Goal: Task Accomplishment & Management: Complete application form

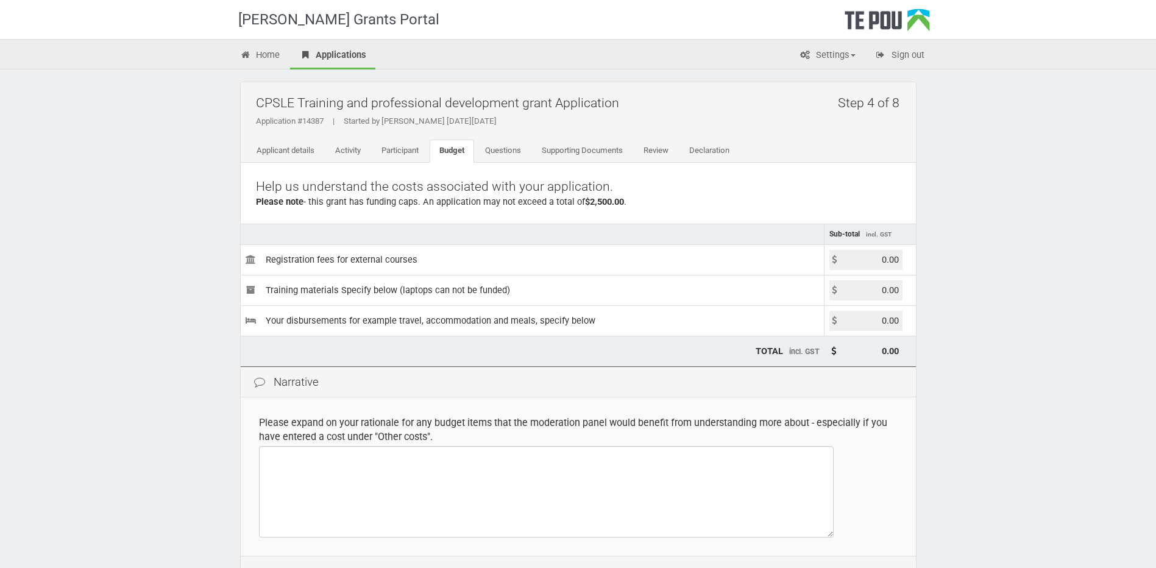
scroll to position [138, 0]
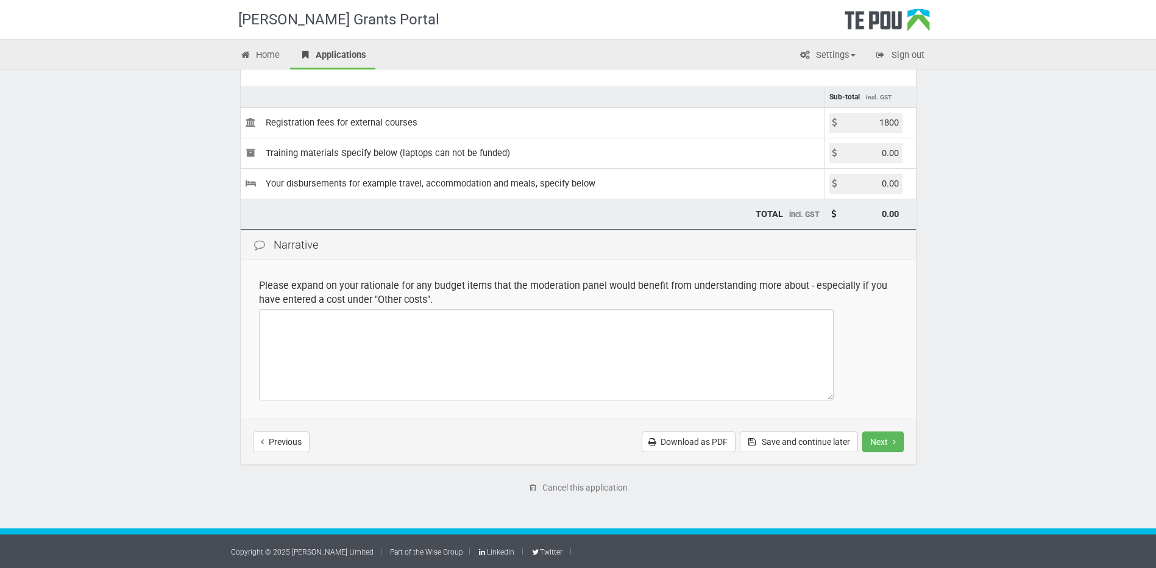
type input "1800.00"
type input "1,800.00"
click at [910, 305] on td "Please expand on your rationale for any budget items that the moderation panel …" at bounding box center [578, 339] width 675 height 158
click at [884, 446] on button "Next" at bounding box center [882, 441] width 41 height 21
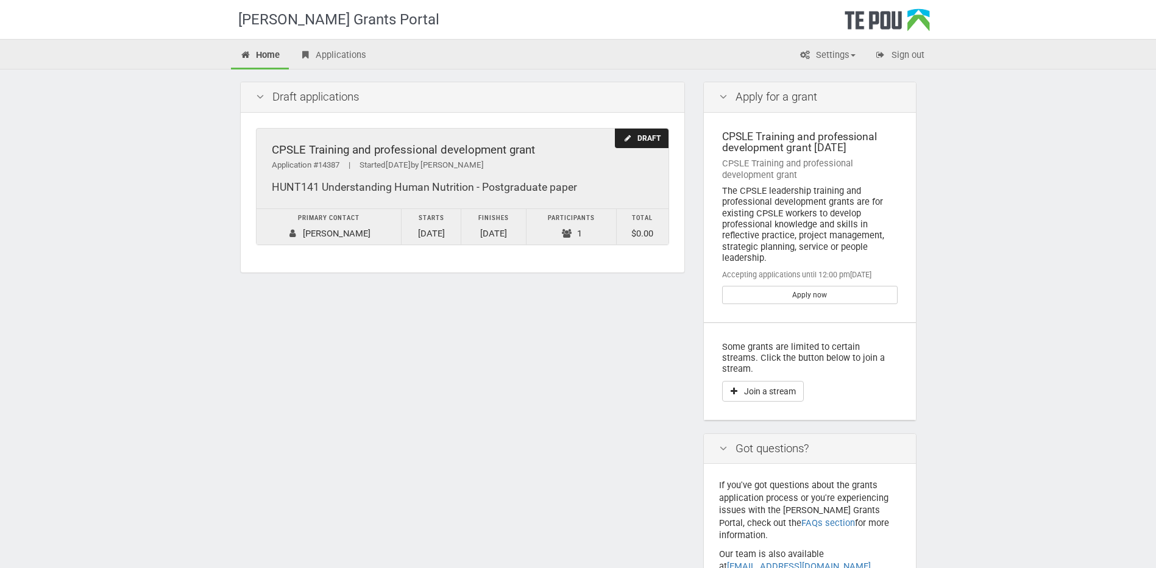
click at [618, 142] on div "Draft" at bounding box center [641, 139] width 53 height 20
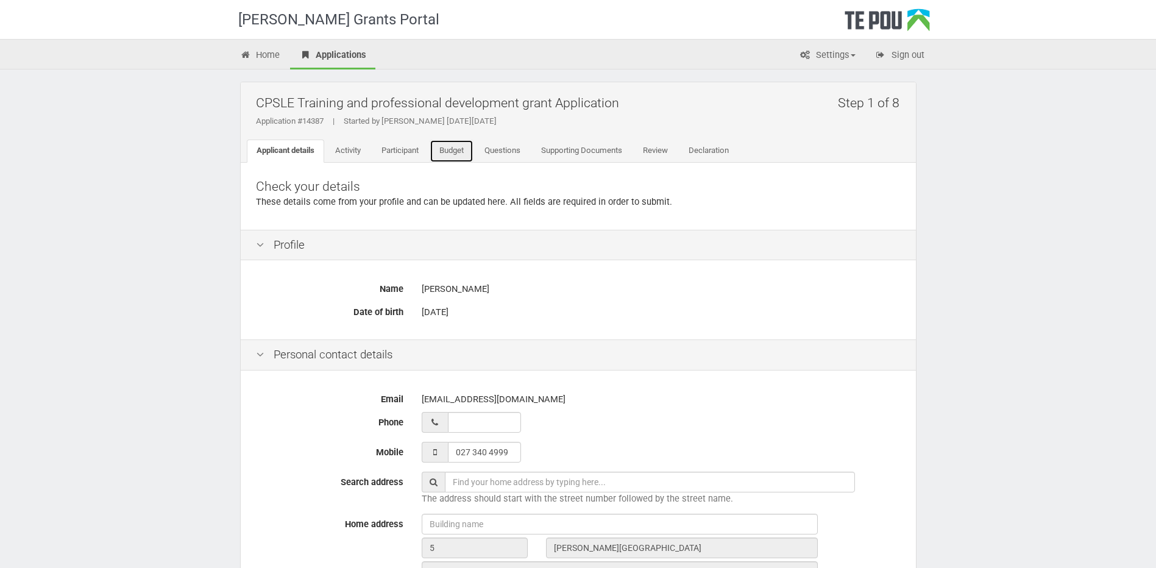
click at [467, 154] on link "Budget" at bounding box center [452, 151] width 44 height 23
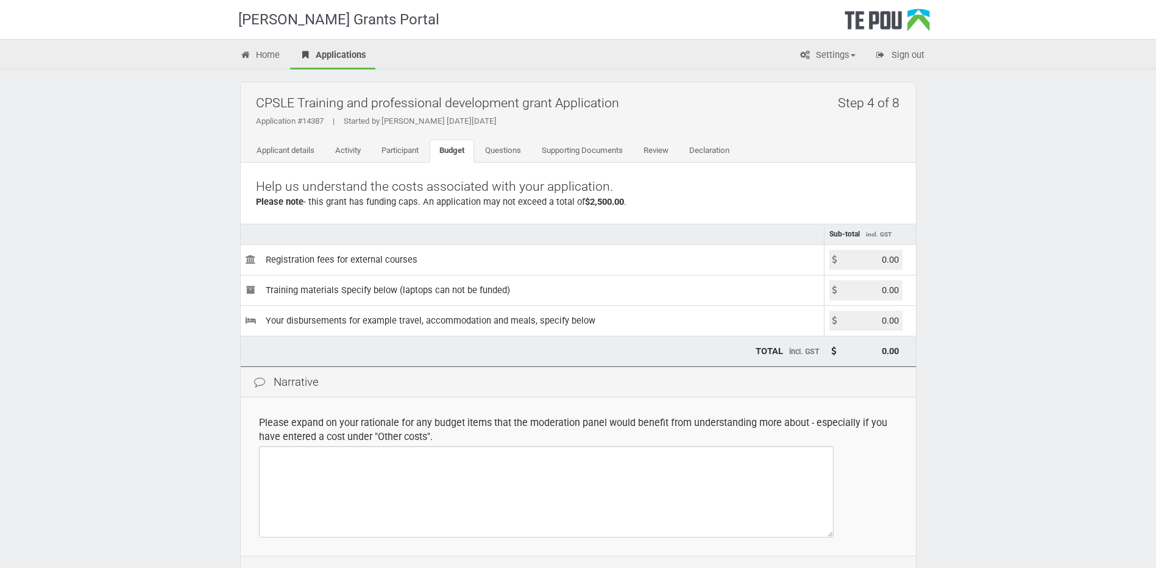
drag, startPoint x: 863, startPoint y: 268, endPoint x: 954, endPoint y: 268, distance: 91.4
click at [954, 268] on div "Te Pou Grants Portal Home Applications Settings Profile My account FAQs Sign ou…" at bounding box center [578, 352] width 1156 height 705
type input "1800.00"
type input "1,800.00"
click at [521, 153] on link "Questions" at bounding box center [502, 151] width 55 height 23
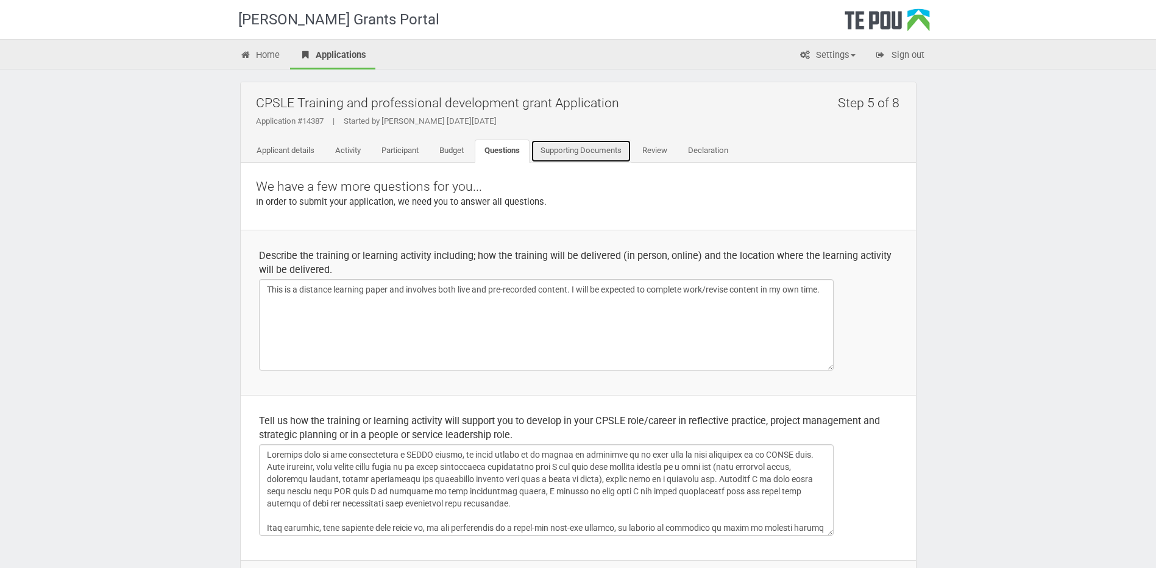
click at [575, 152] on link "Supporting Documents" at bounding box center [581, 151] width 101 height 23
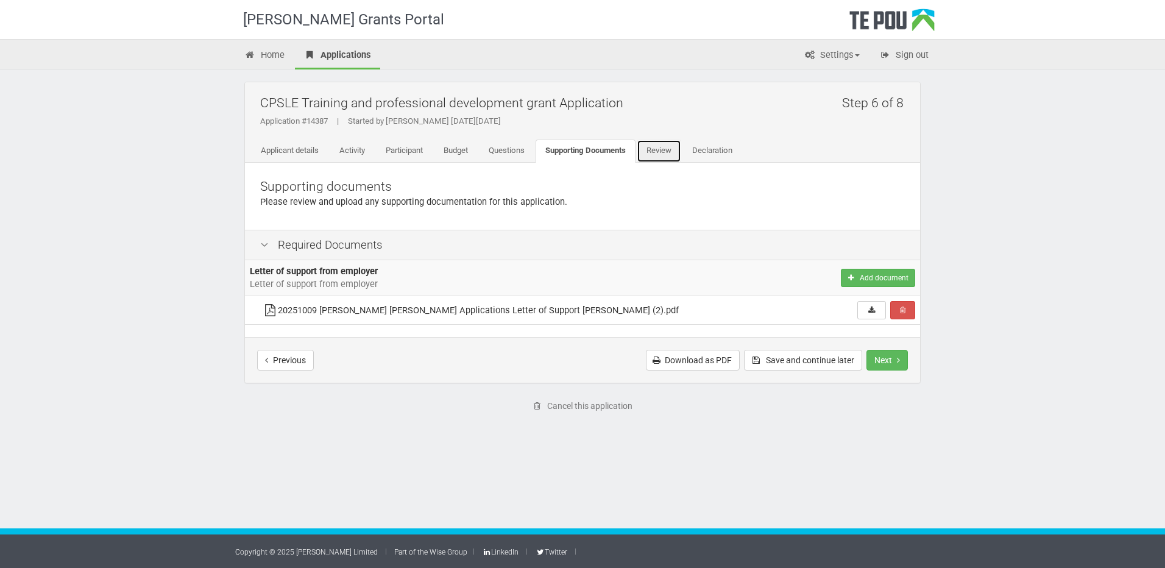
click at [663, 154] on link "Review" at bounding box center [659, 151] width 44 height 23
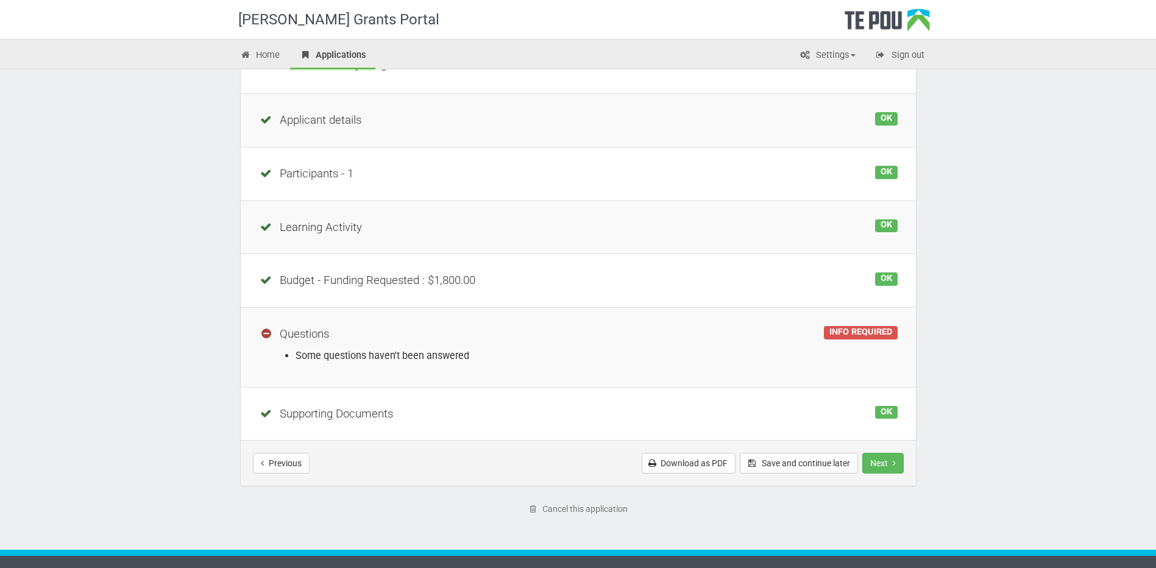
scroll to position [170, 0]
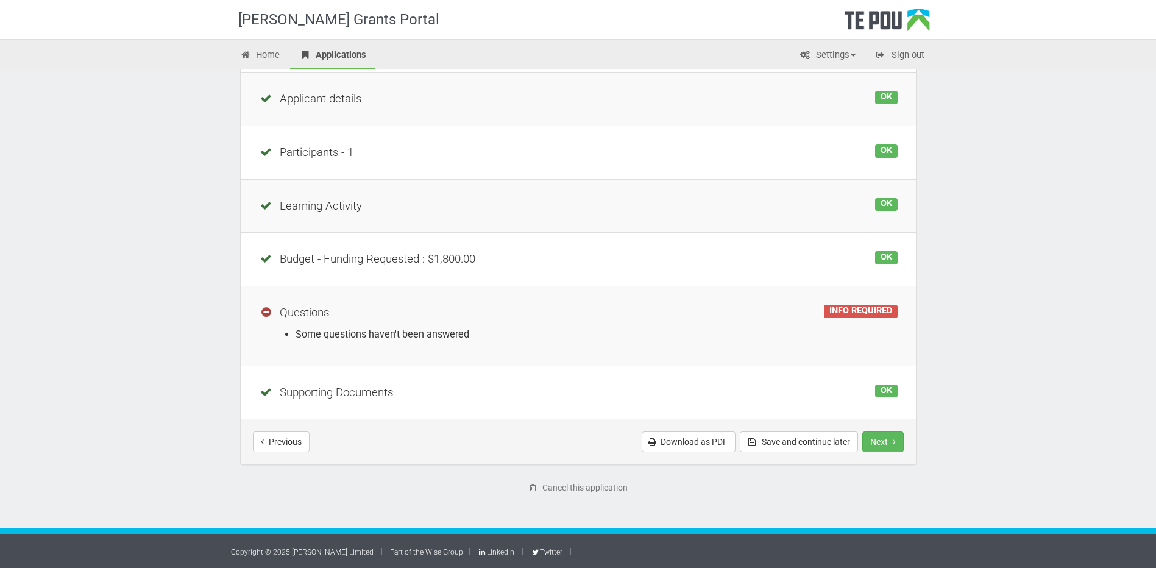
click at [872, 314] on div "INFO REQUIRED" at bounding box center [860, 311] width 73 height 13
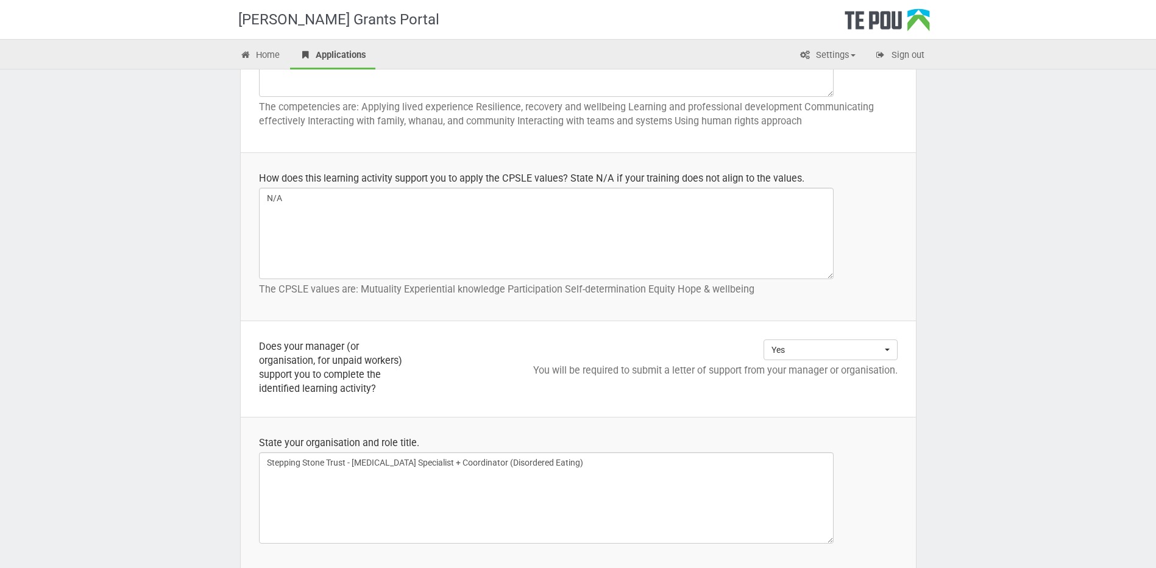
scroll to position [1091, 0]
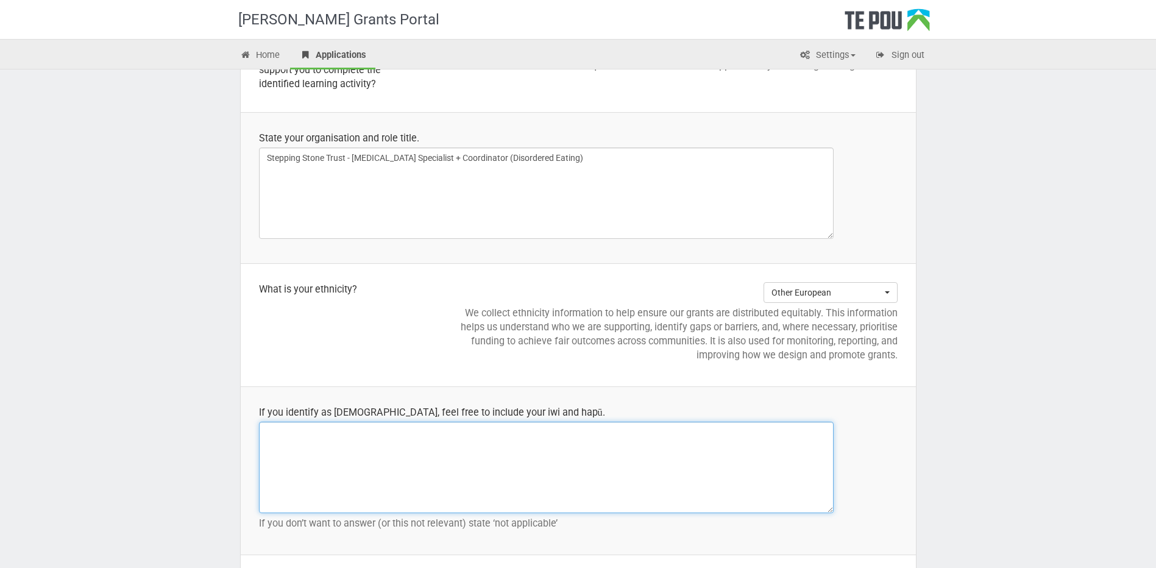
click at [474, 452] on textarea at bounding box center [546, 467] width 575 height 91
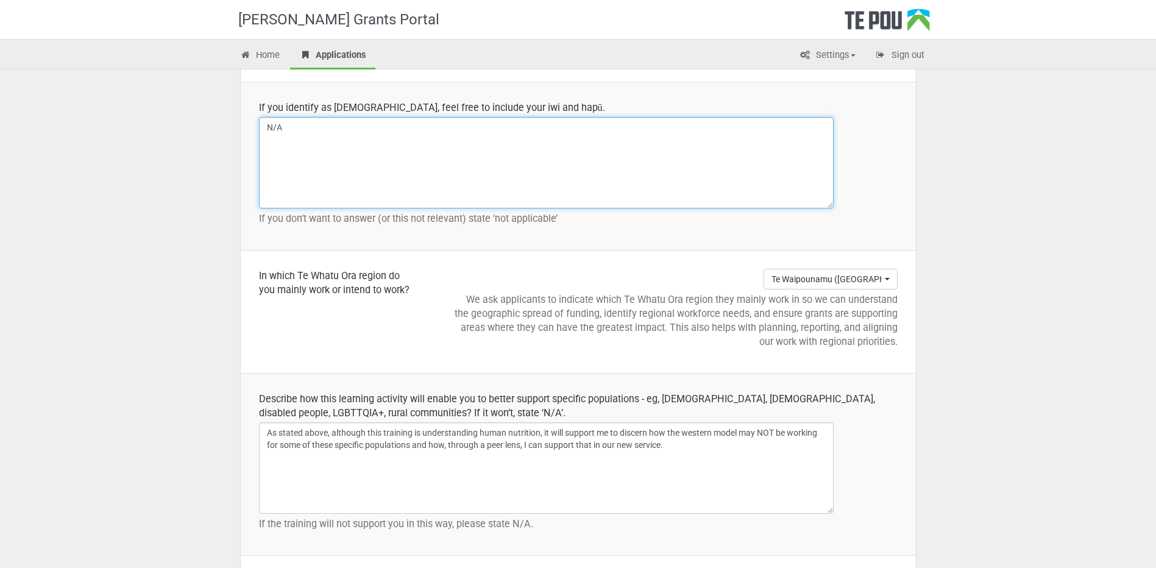
scroll to position [1700, 0]
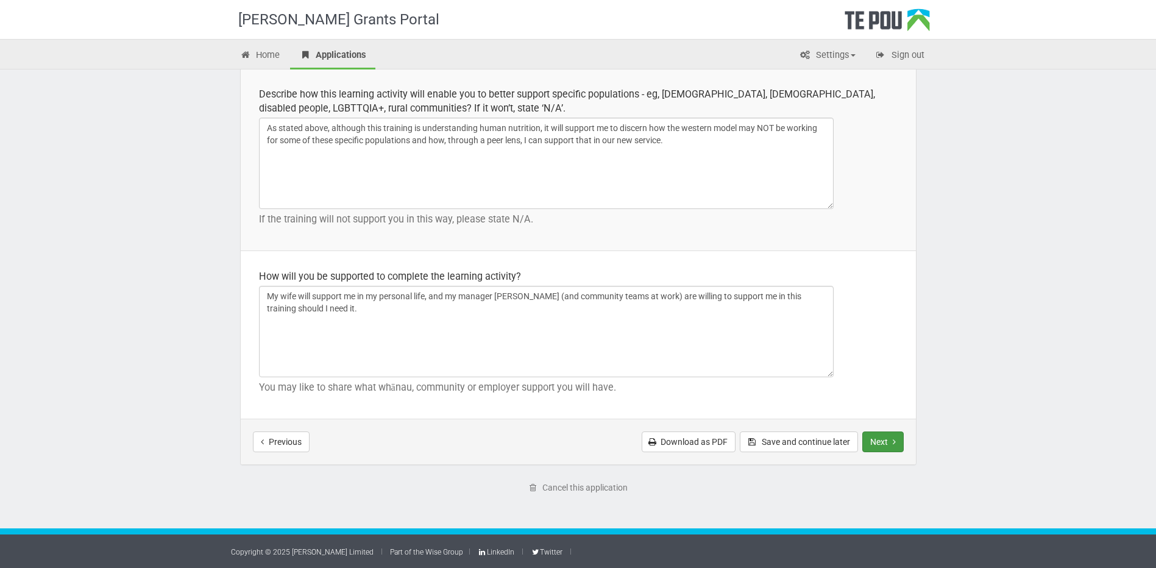
type textarea "N/A"
click at [884, 442] on button "Next" at bounding box center [882, 441] width 41 height 21
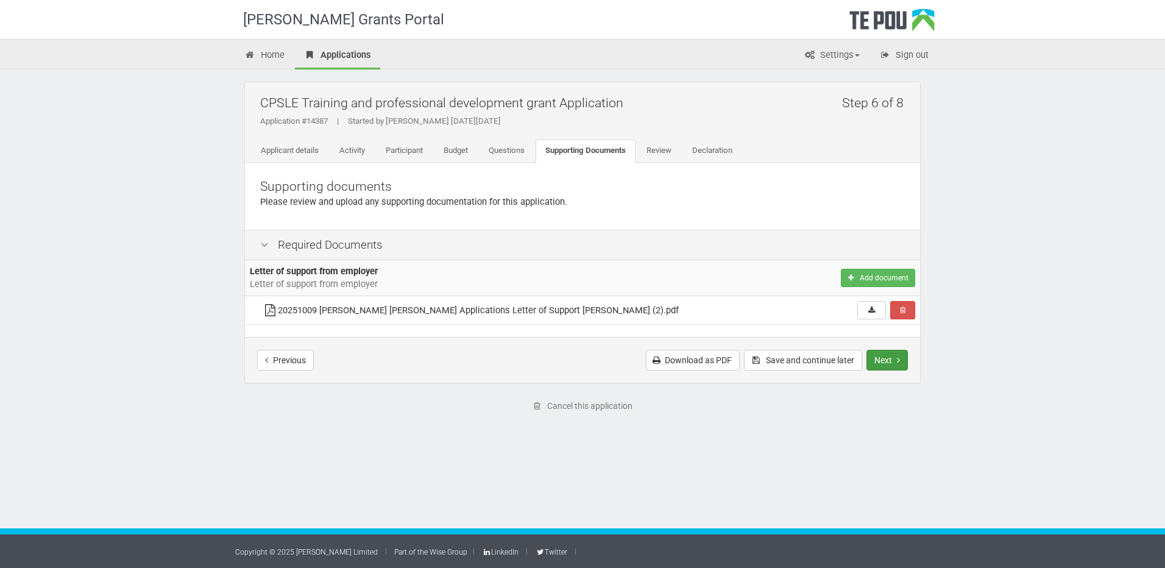
click at [889, 363] on button "Next" at bounding box center [886, 360] width 41 height 21
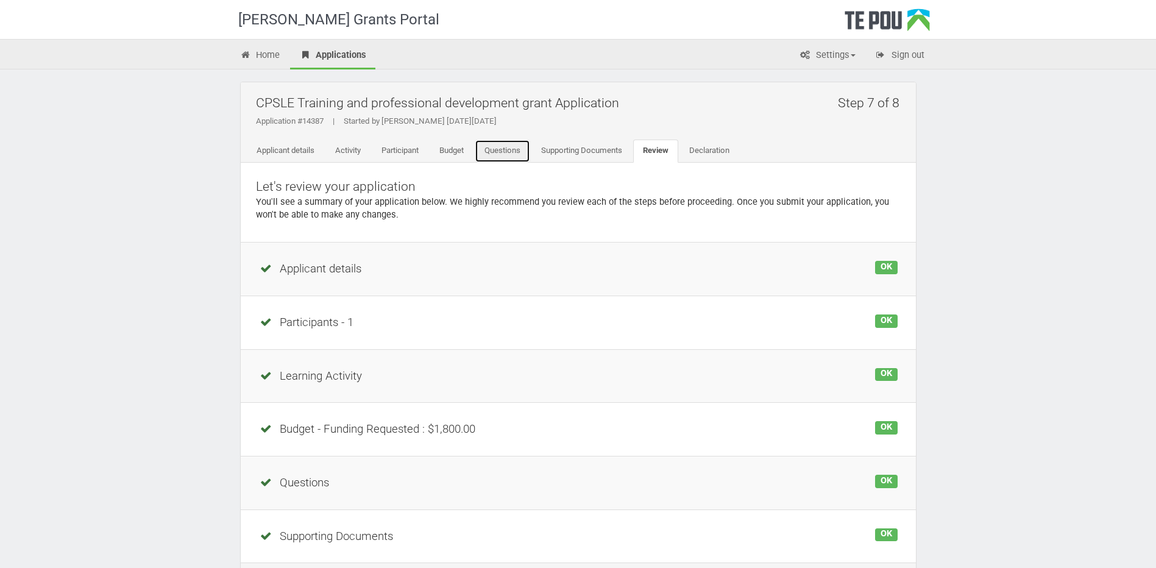
click at [487, 144] on link "Questions" at bounding box center [502, 151] width 55 height 23
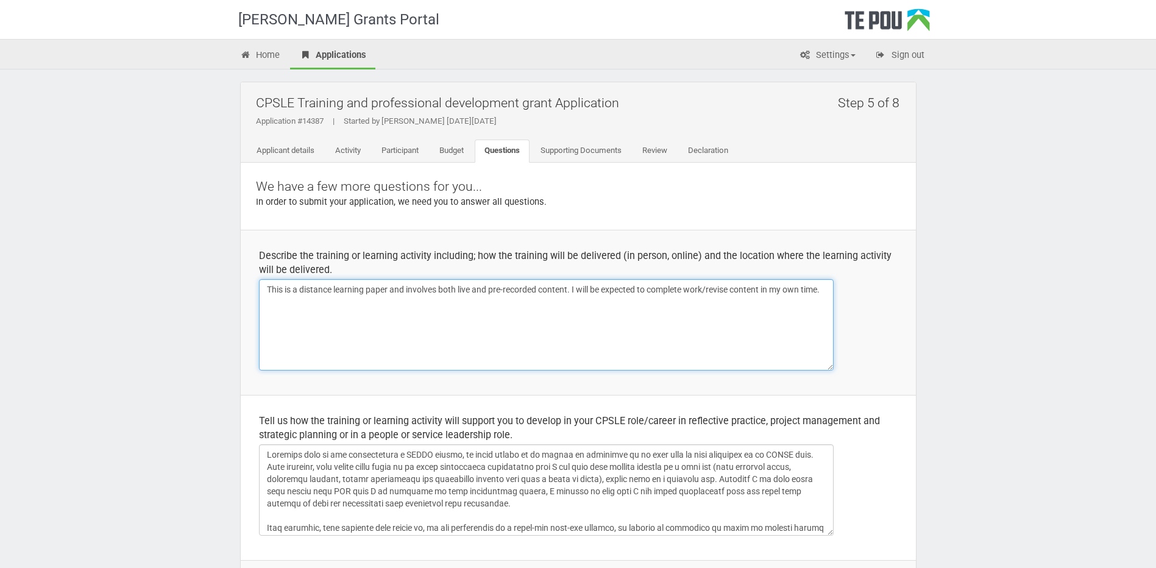
drag, startPoint x: 316, startPoint y: 288, endPoint x: 443, endPoint y: 329, distance: 133.9
click at [400, 294] on textarea "This is a distance learning paper and involves both live and pre-recorded conte…" at bounding box center [546, 324] width 575 height 91
click at [443, 329] on textarea "This is a distance learning paper and involves both live and pre-recorded conte…" at bounding box center [546, 324] width 575 height 91
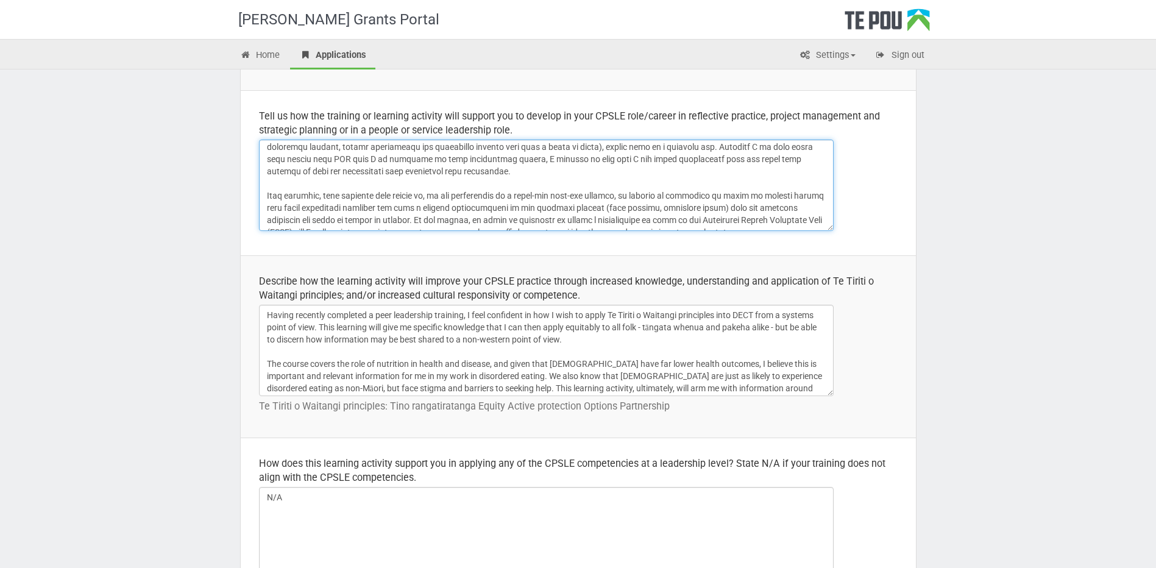
scroll to position [28, 0]
drag, startPoint x: 551, startPoint y: 194, endPoint x: 511, endPoint y: 195, distance: 40.2
click at [511, 195] on textarea at bounding box center [546, 185] width 575 height 91
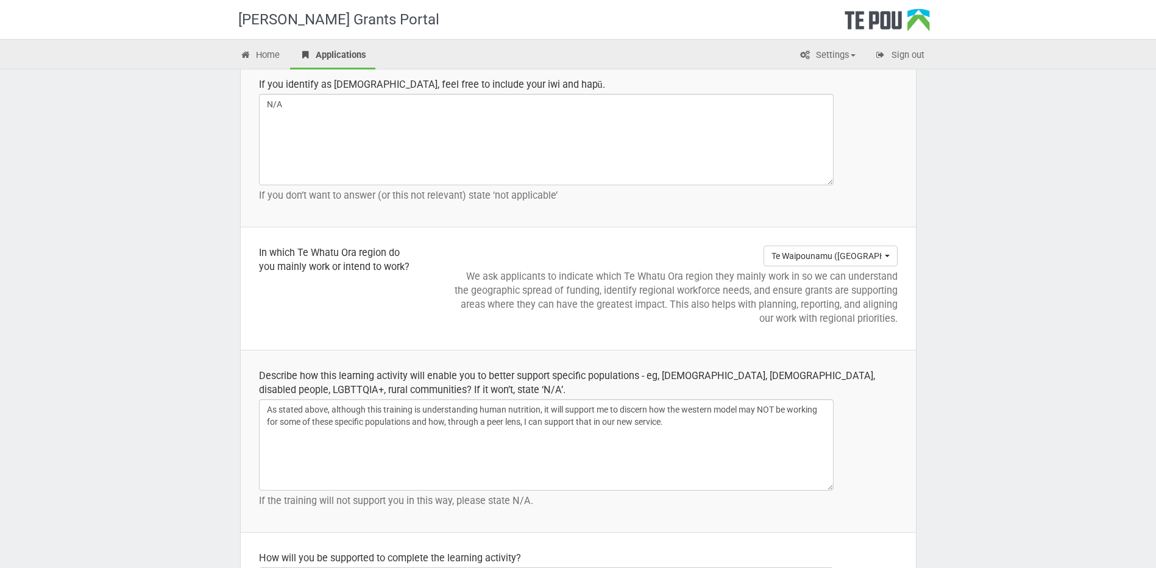
scroll to position [1700, 0]
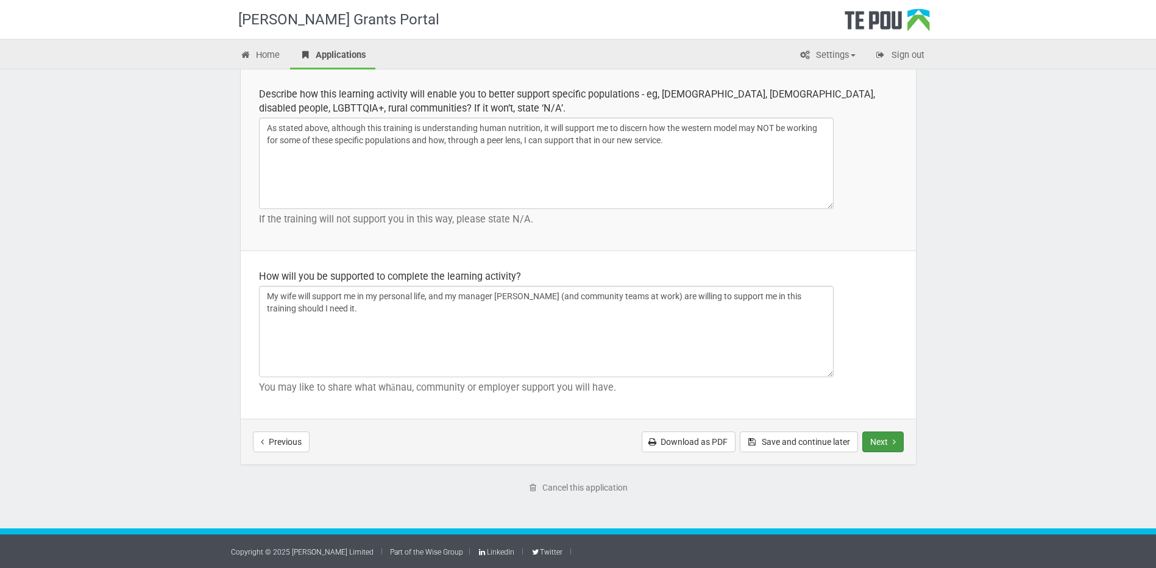
type textarea "Although this is not specifically a CPSLE course, it would enable me to expand …"
click at [888, 450] on button "Next" at bounding box center [882, 441] width 41 height 21
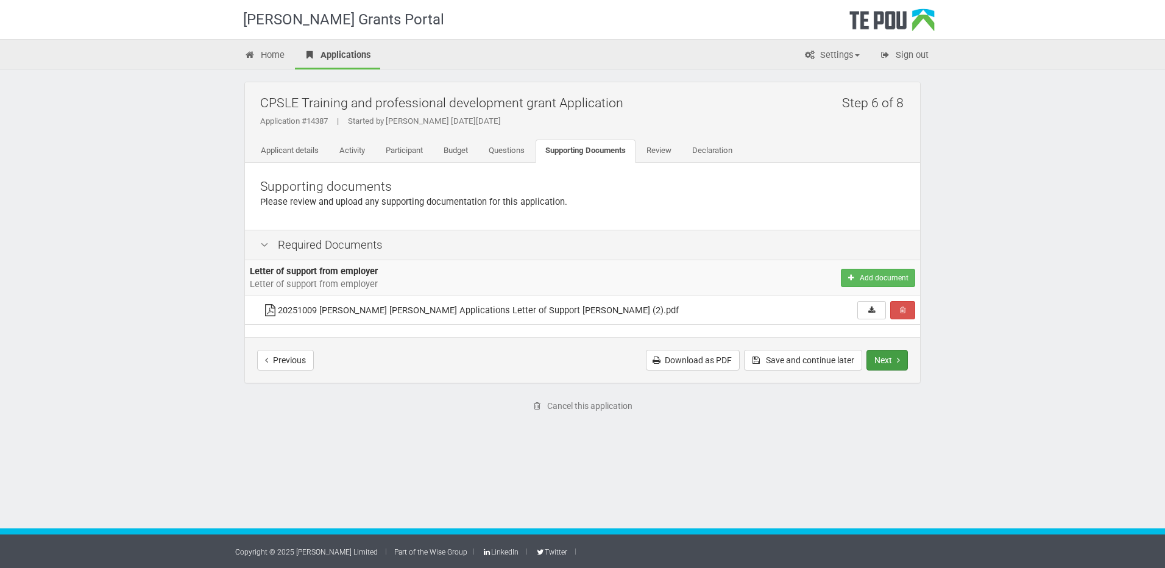
click at [886, 360] on button "Next" at bounding box center [886, 360] width 41 height 21
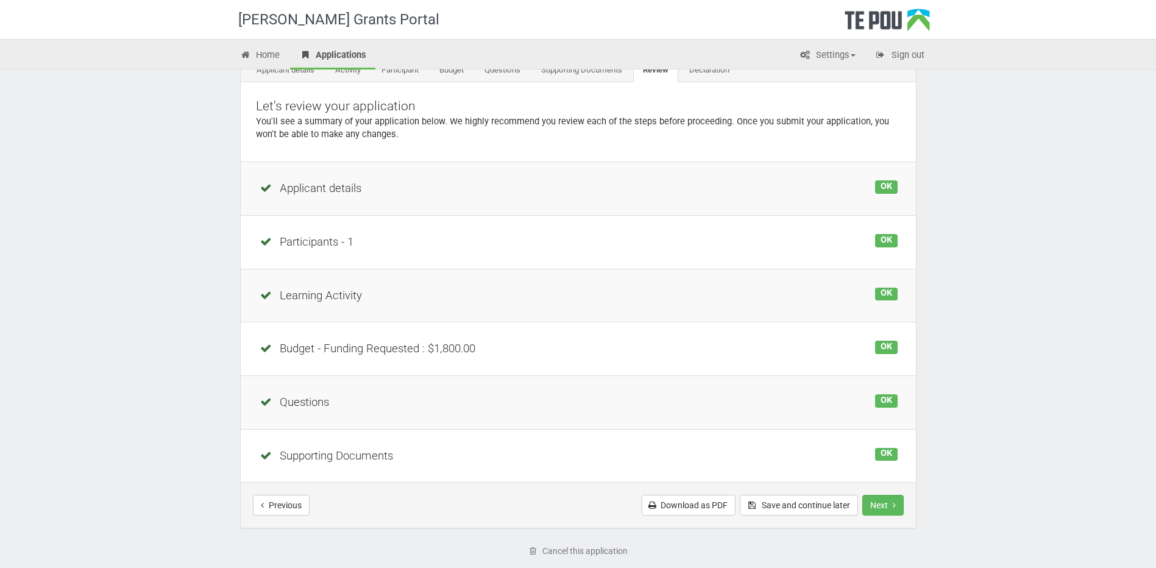
scroll to position [144, 0]
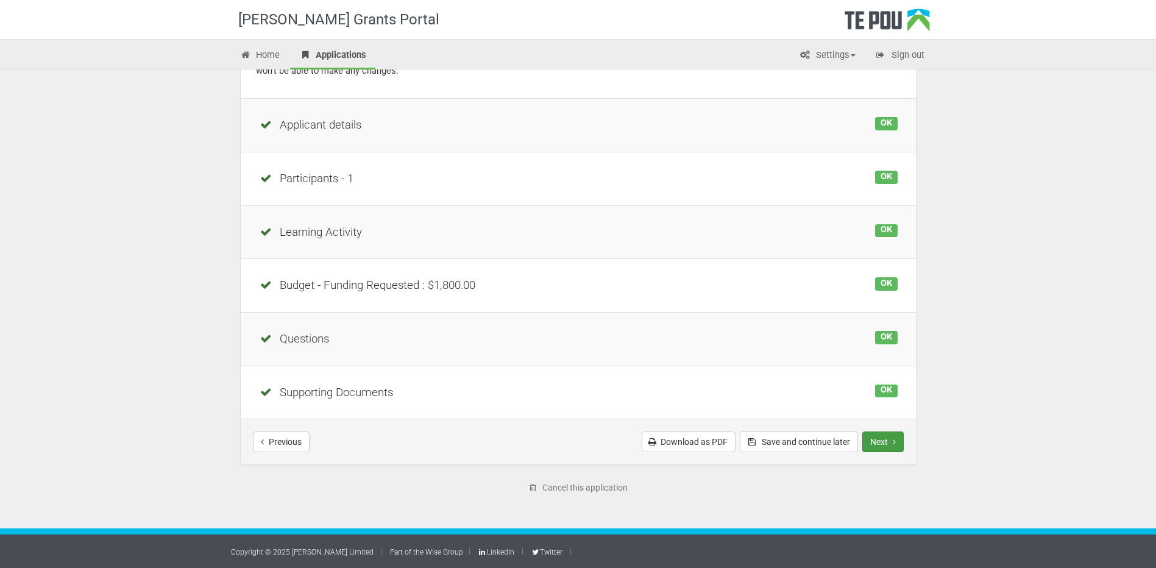
click at [880, 442] on button "Next" at bounding box center [882, 441] width 41 height 21
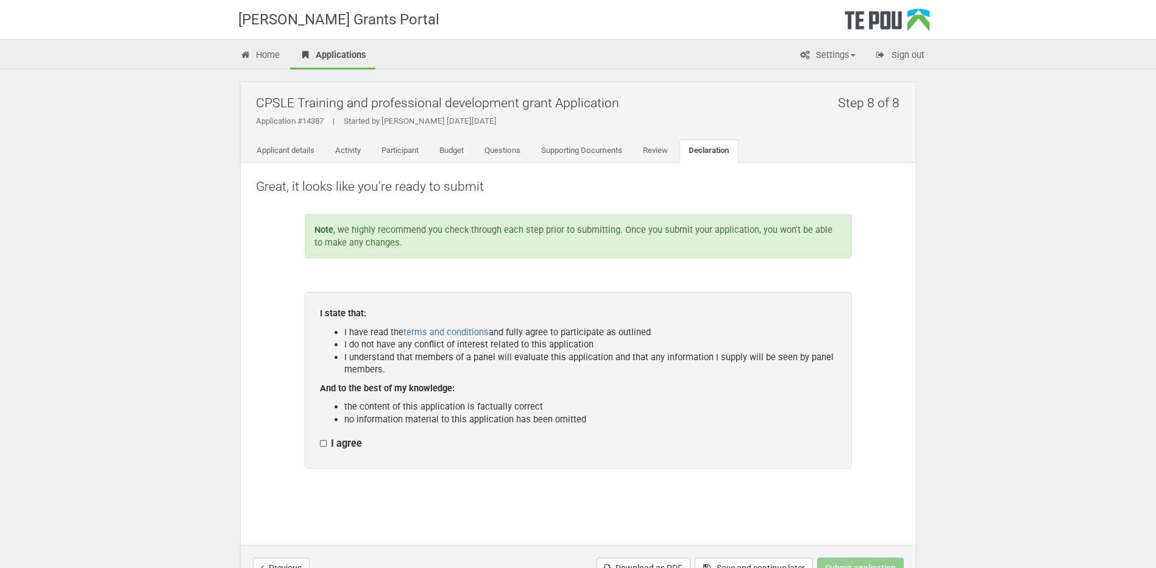
click at [319, 440] on div "I state that: I have read the terms and conditions and fully agree to participa…" at bounding box center [578, 380] width 547 height 177
click at [325, 443] on label "I agree" at bounding box center [341, 443] width 42 height 13
click at [320, 437] on input "I agree" at bounding box center [319, 437] width 1 height 1
checkbox input "true"
click at [445, 150] on link "Budget" at bounding box center [452, 151] width 44 height 23
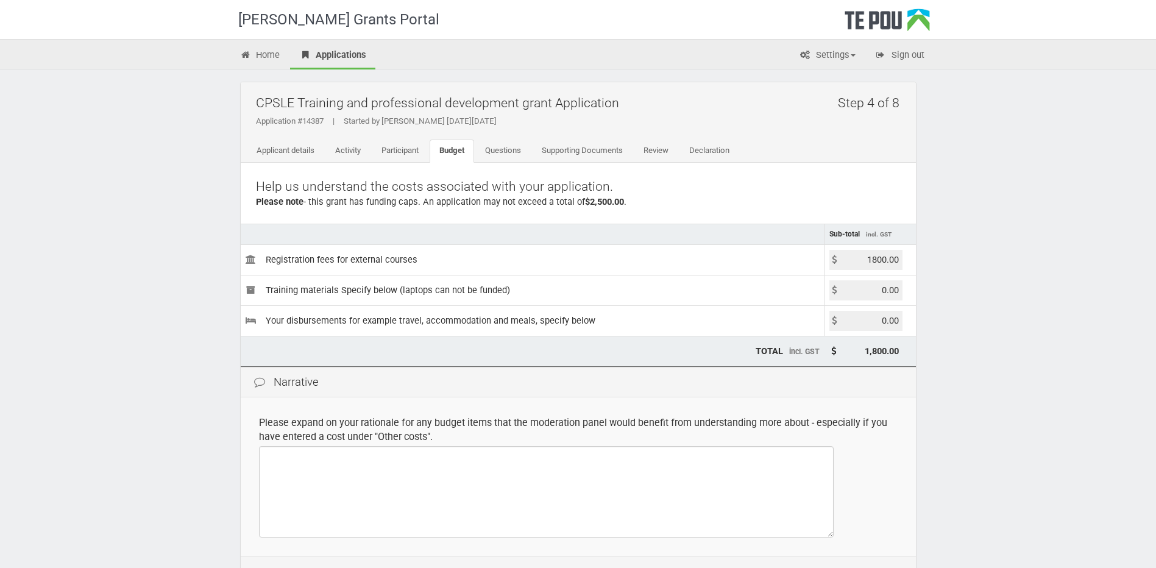
drag, startPoint x: 854, startPoint y: 259, endPoint x: 1017, endPoint y: 267, distance: 162.9
click at [1017, 267] on div "Te Pou Grants Portal Home Applications Settings Profile My account FAQs Sign ou…" at bounding box center [578, 352] width 1156 height 705
type input "1400.00"
type input "1,400.00"
type input "50.00"
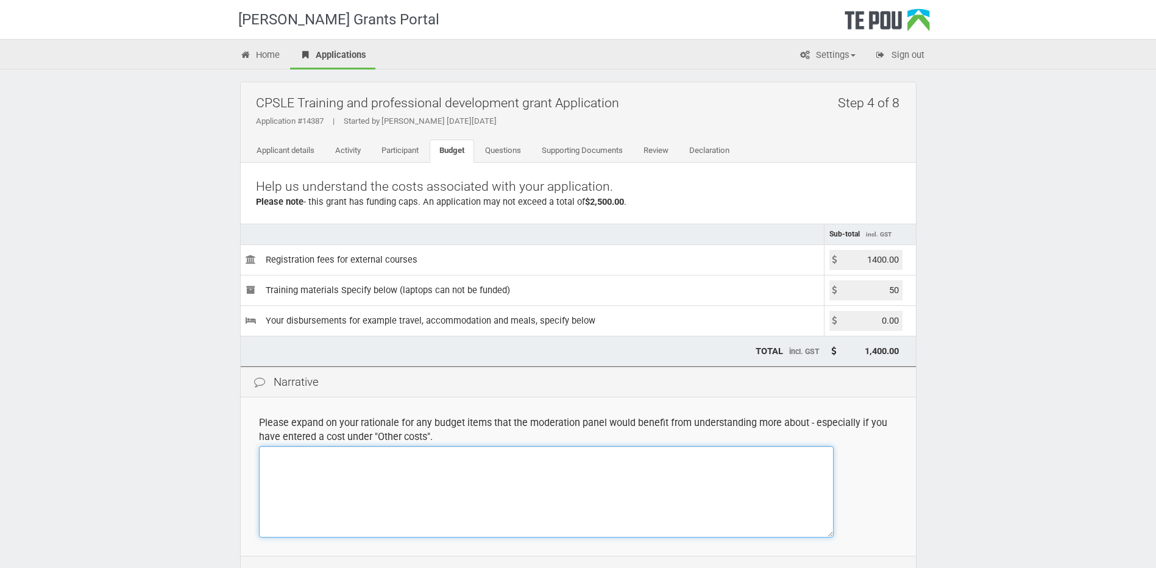
type input "1,450.00"
click at [692, 480] on textarea at bounding box center [546, 491] width 575 height 91
type textarea "General items i.e. folder, highlighters, paper as training materials"
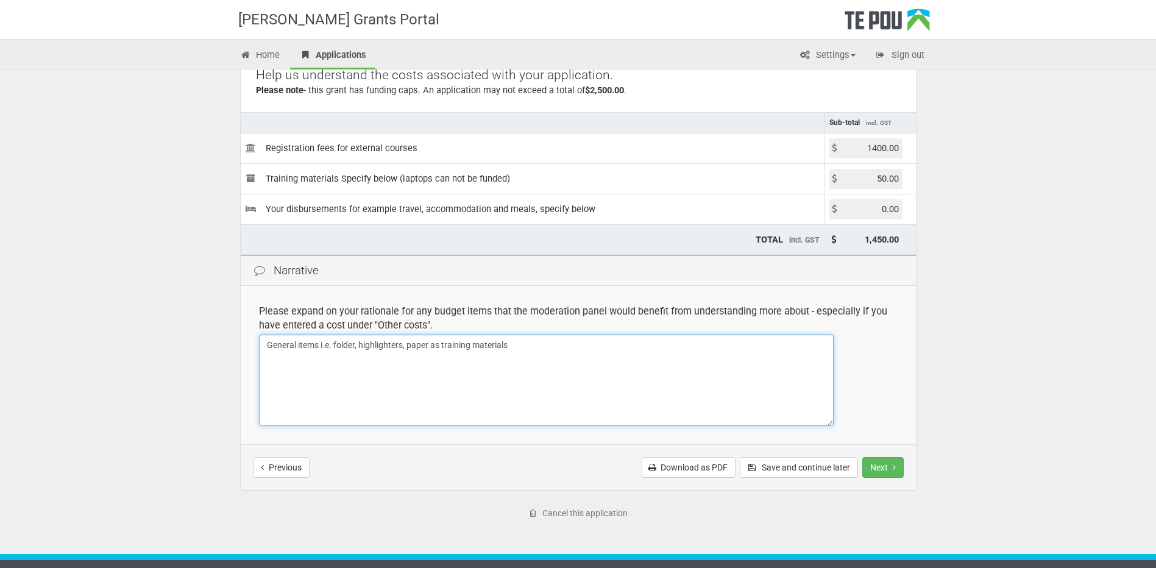
scroll to position [138, 0]
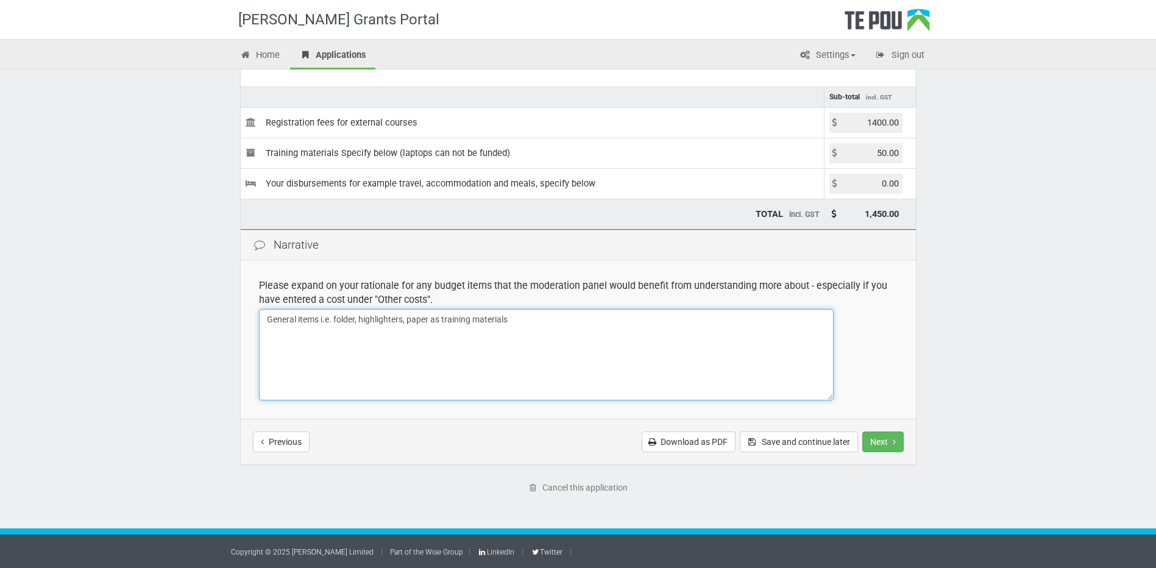
drag, startPoint x: 501, startPoint y: 324, endPoint x: 464, endPoint y: 321, distance: 37.2
click at [464, 321] on textarea "General items i.e. folder, highlighters, paper as training materials" at bounding box center [546, 354] width 575 height 91
click at [478, 331] on textarea "General items i.e. folder, highlighters, paper as training materials" at bounding box center [546, 354] width 575 height 91
click at [472, 317] on textarea "General items i.e. folder, highlighters, paper as training materials" at bounding box center [546, 354] width 575 height 91
click at [431, 316] on textarea "General items i.e. folder, highlighters, paper as training materials" at bounding box center [546, 354] width 575 height 91
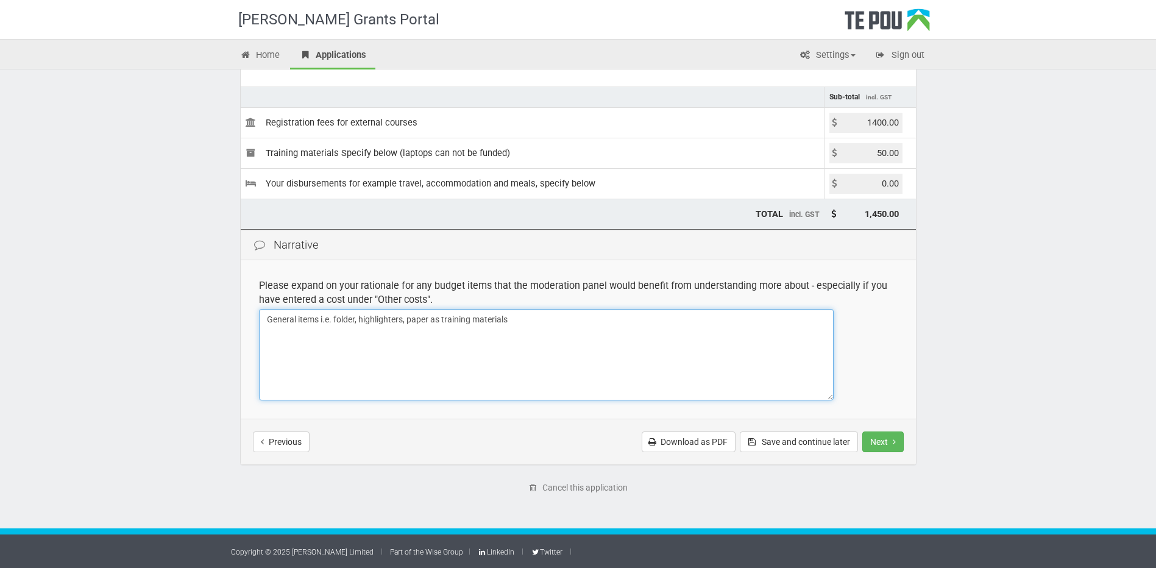
drag, startPoint x: 600, startPoint y: 325, endPoint x: 27, endPoint y: 244, distance: 579.0
click at [27, 244] on div "Te Pou Grants Portal Home Applications Settings Profile My account FAQs Sign ou…" at bounding box center [578, 215] width 1156 height 705
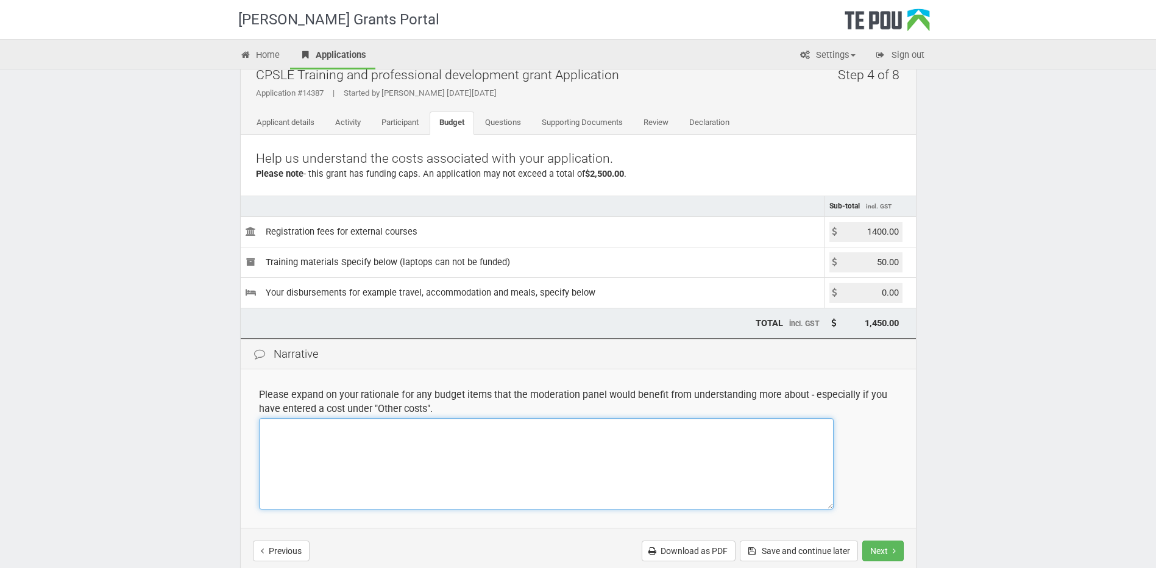
scroll to position [0, 0]
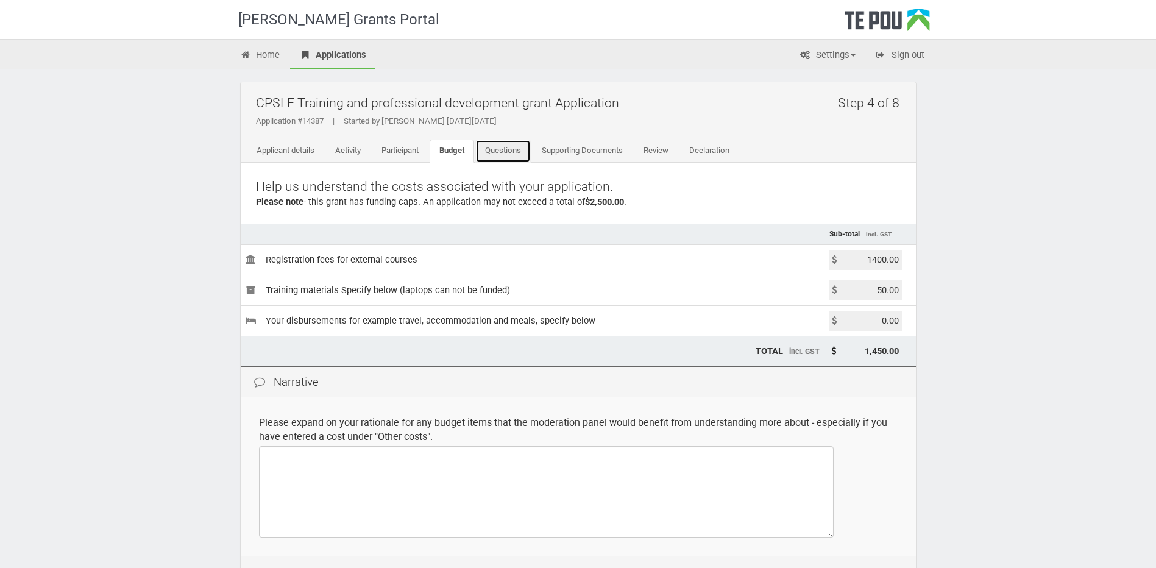
drag, startPoint x: 528, startPoint y: 155, endPoint x: 598, endPoint y: 135, distance: 72.5
click at [528, 155] on link "Questions" at bounding box center [502, 151] width 55 height 23
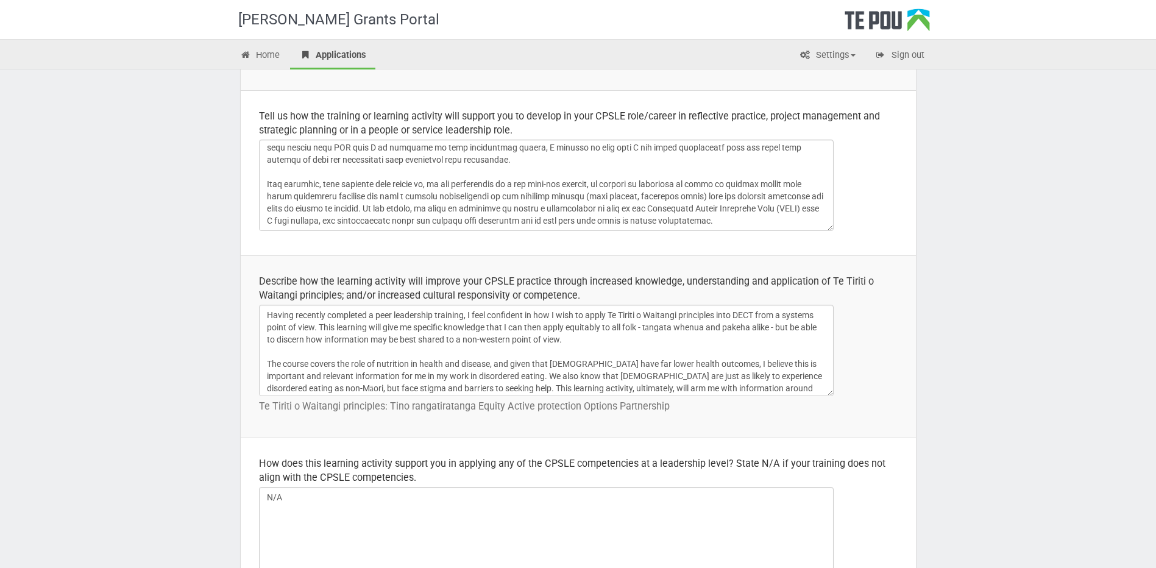
scroll to position [27, 0]
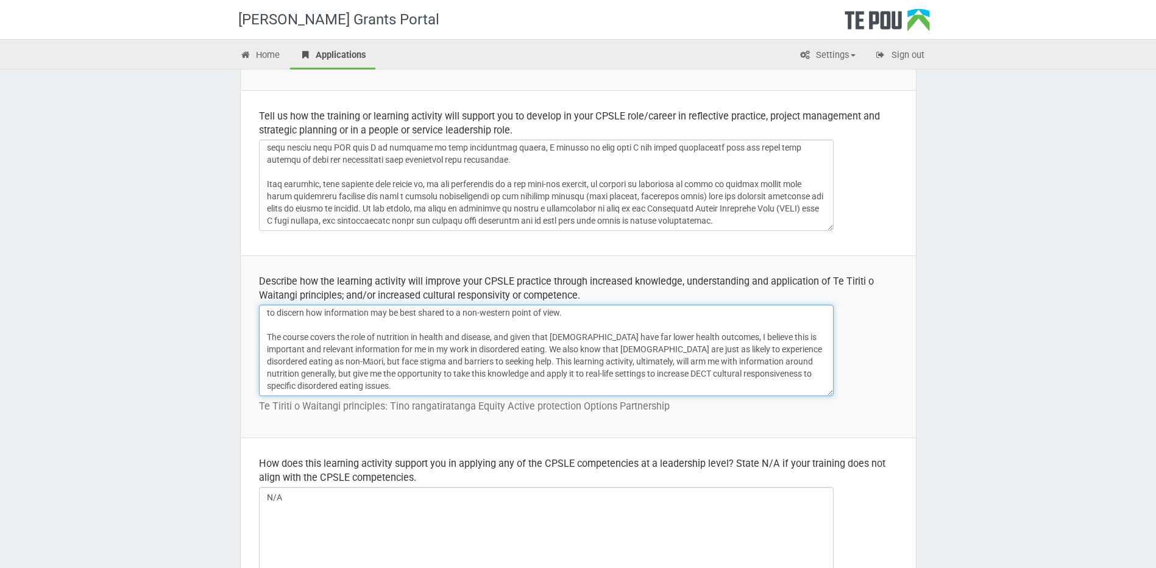
click at [702, 389] on textarea "Having recently completed a peer leadership training, I feel confident in how I…" at bounding box center [546, 350] width 575 height 91
paste textarea "Discuss the physiological, social and cultural factors that impact on food choi…"
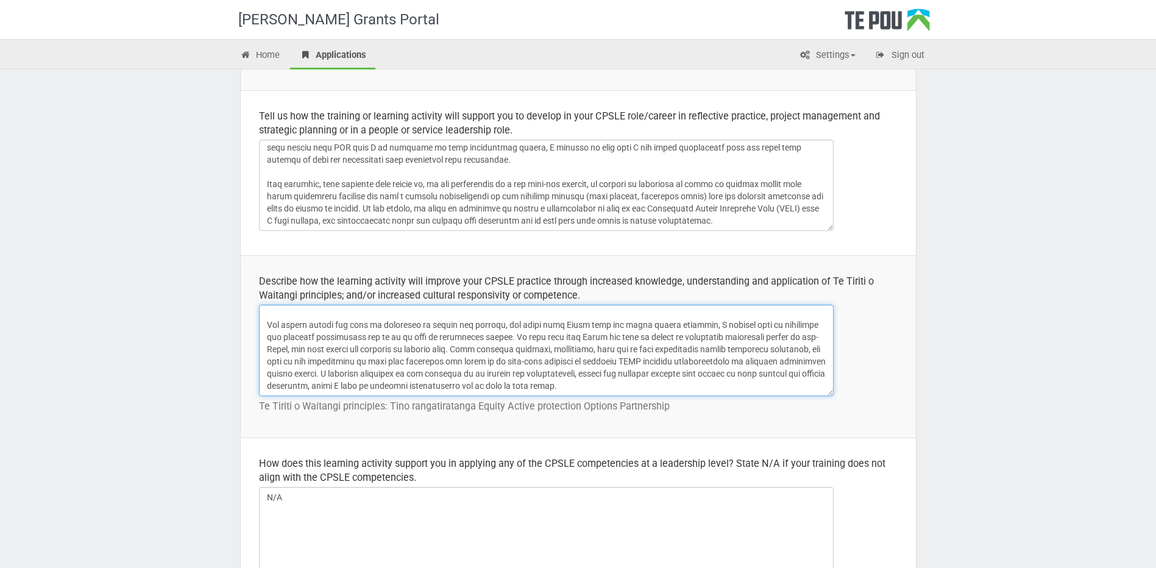
scroll to position [1700, 0]
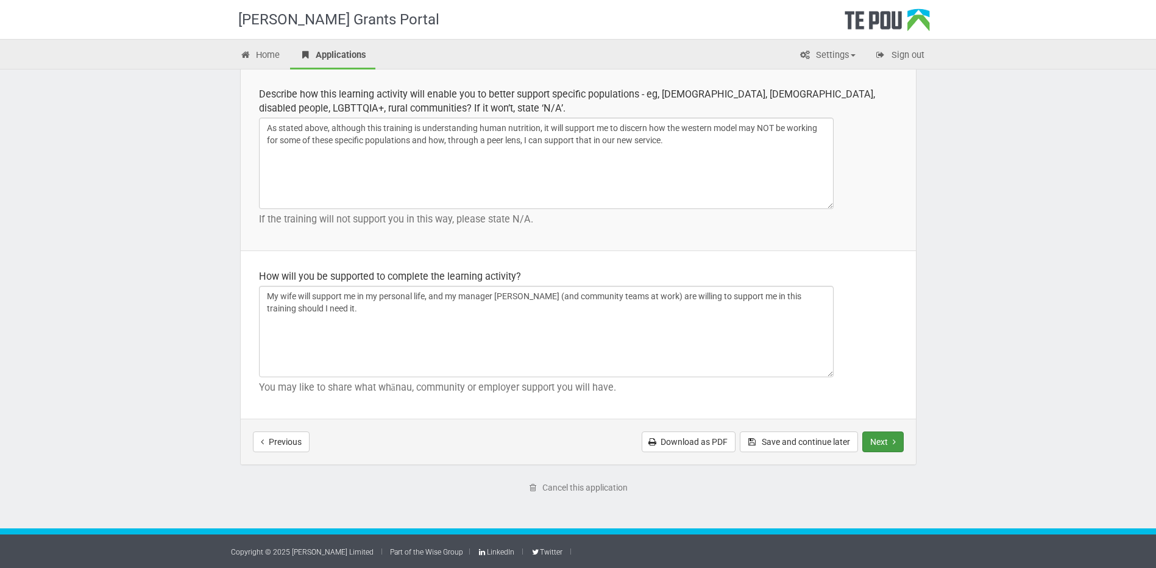
type textarea "Loremi dolorsit ametconse a elit seddoeiusm temporin, U labo etdolorem al eni A…"
click at [875, 443] on button "Next" at bounding box center [882, 441] width 41 height 21
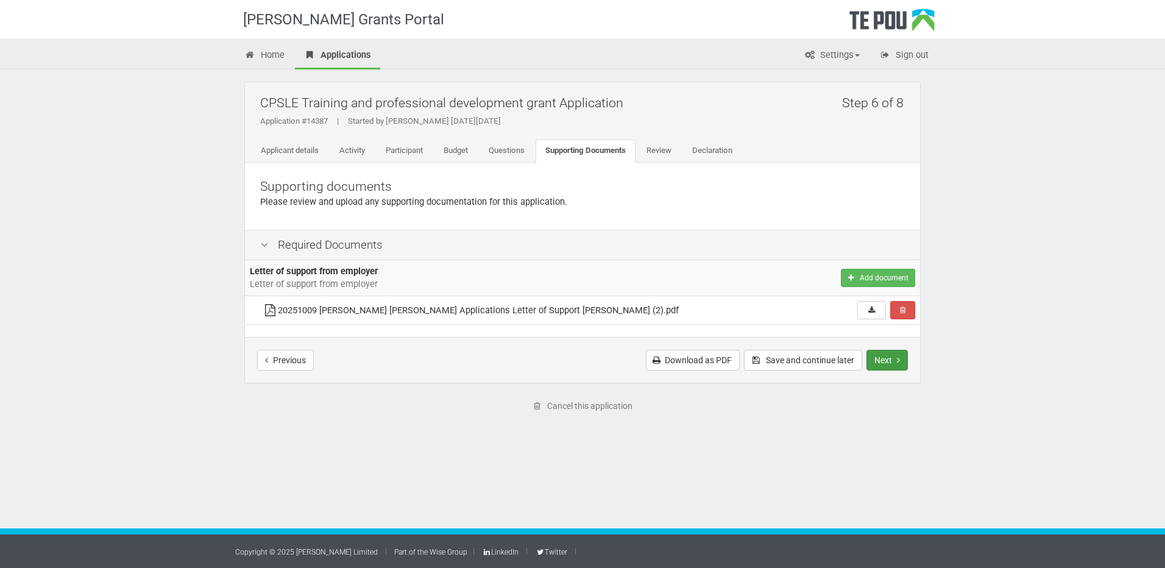
click at [893, 364] on button "Next" at bounding box center [886, 360] width 41 height 21
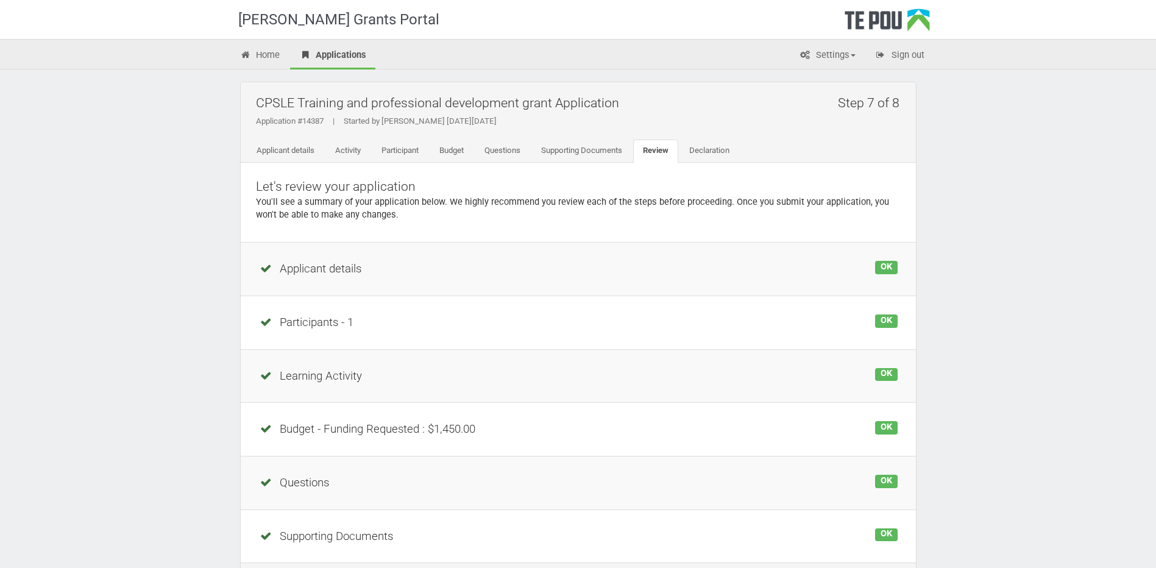
scroll to position [144, 0]
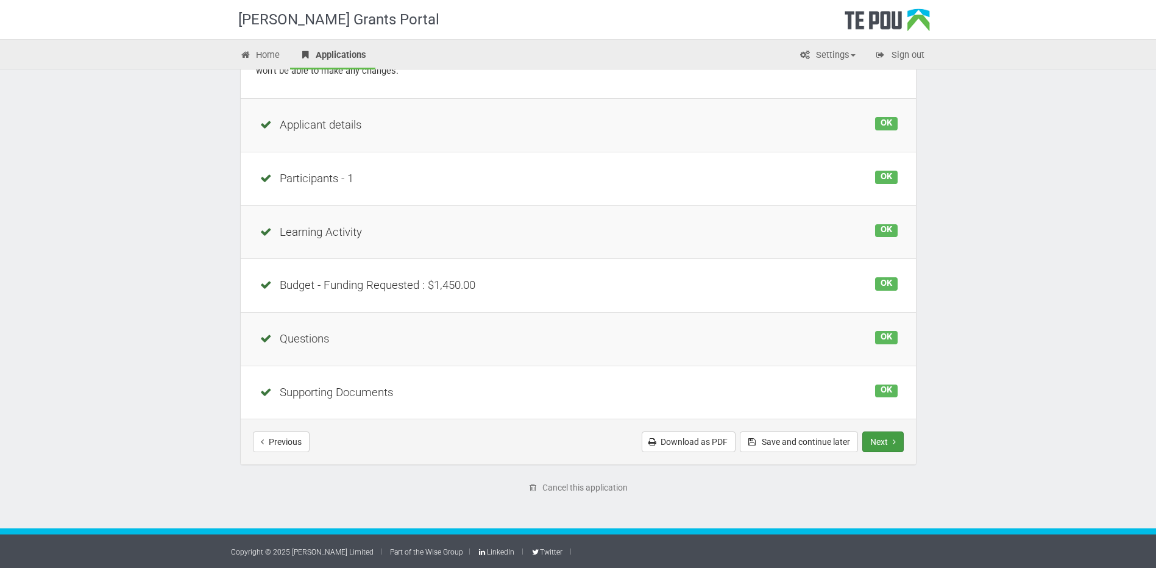
click at [874, 442] on button "Next" at bounding box center [882, 441] width 41 height 21
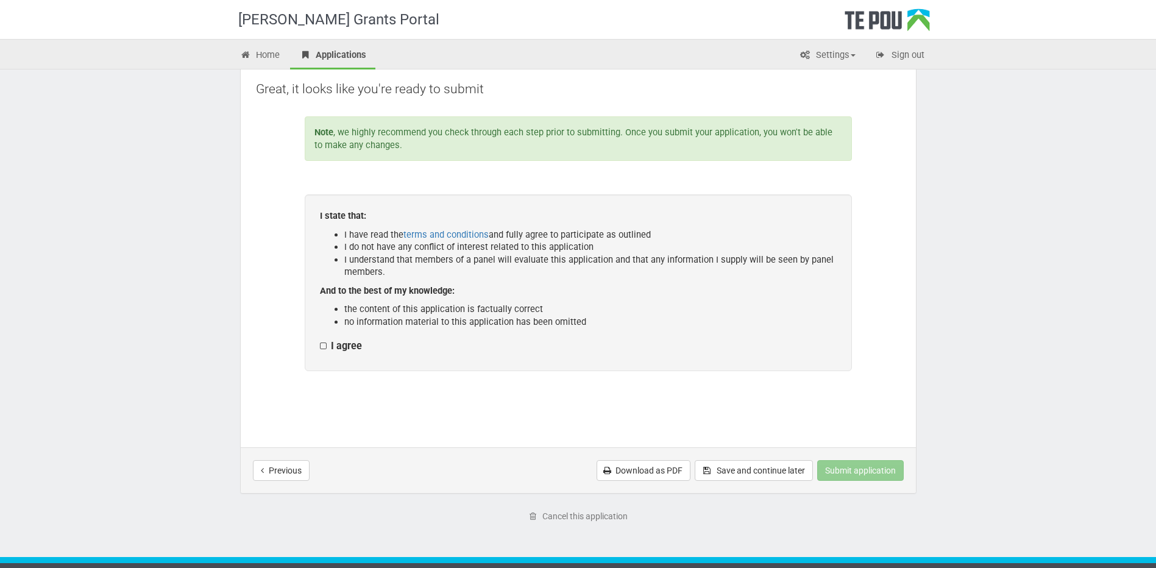
scroll to position [126, 0]
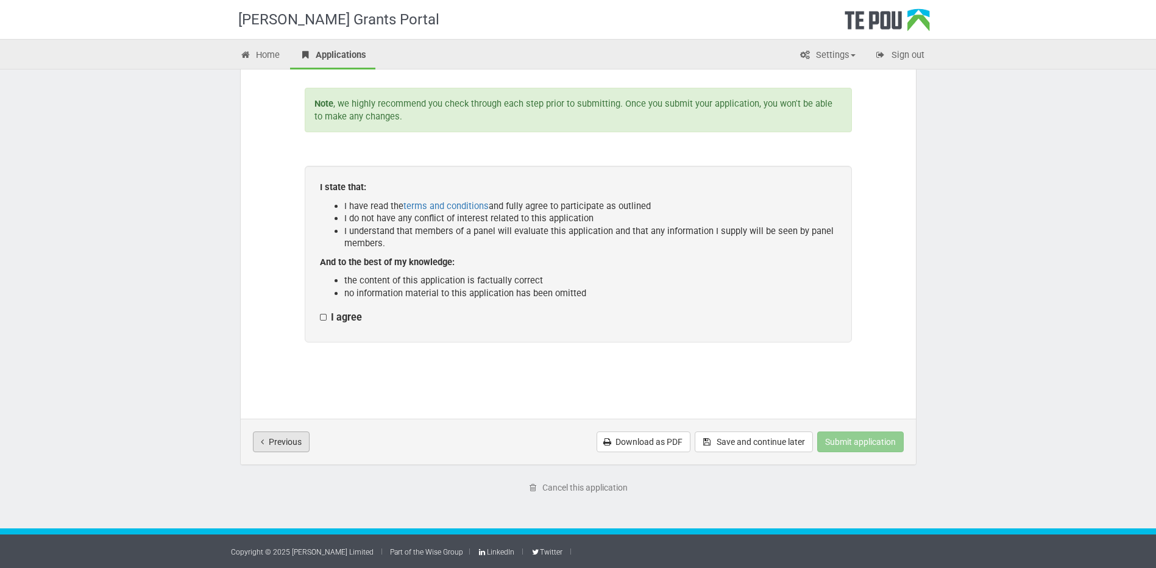
click at [276, 447] on button "Previous" at bounding box center [281, 441] width 57 height 21
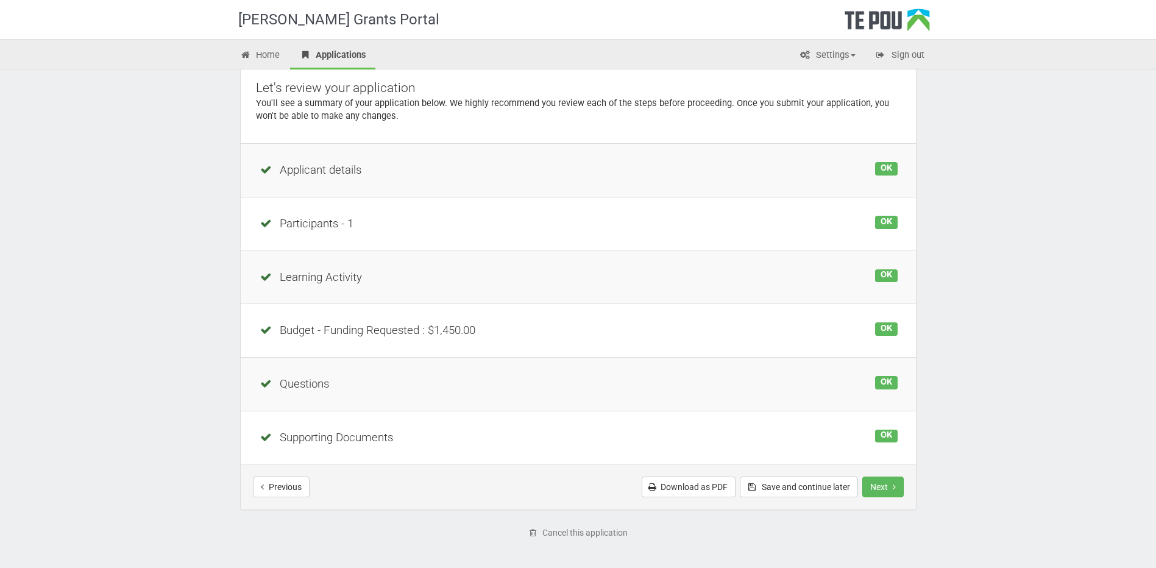
scroll to position [144, 0]
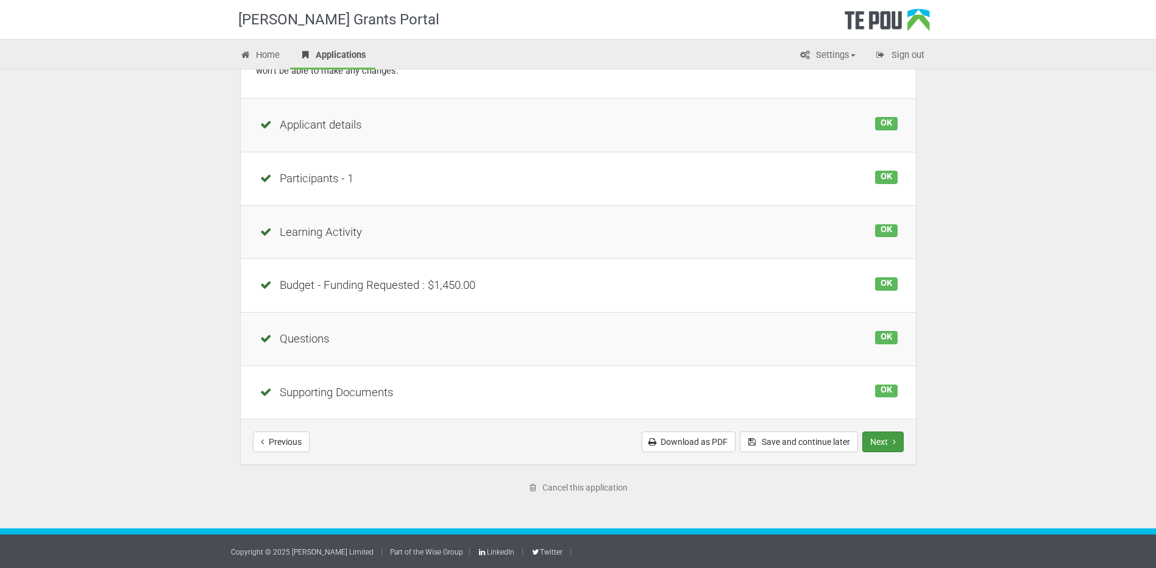
click at [872, 437] on button "Next" at bounding box center [882, 441] width 41 height 21
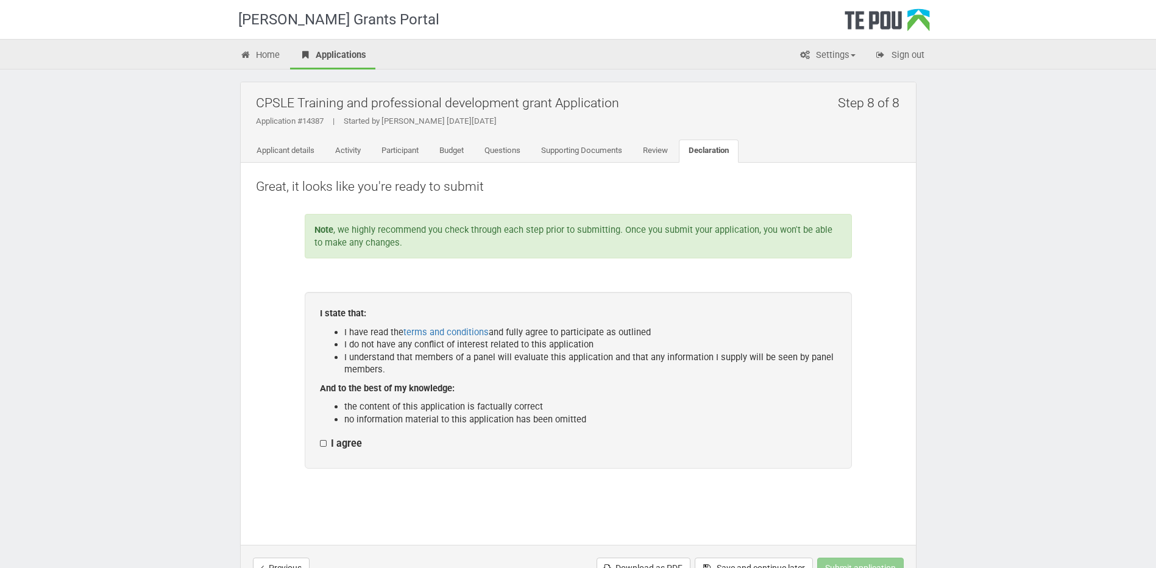
click at [322, 443] on label "I agree" at bounding box center [341, 443] width 42 height 13
click at [320, 437] on input "I agree" at bounding box center [319, 437] width 1 height 1
checkbox input "true"
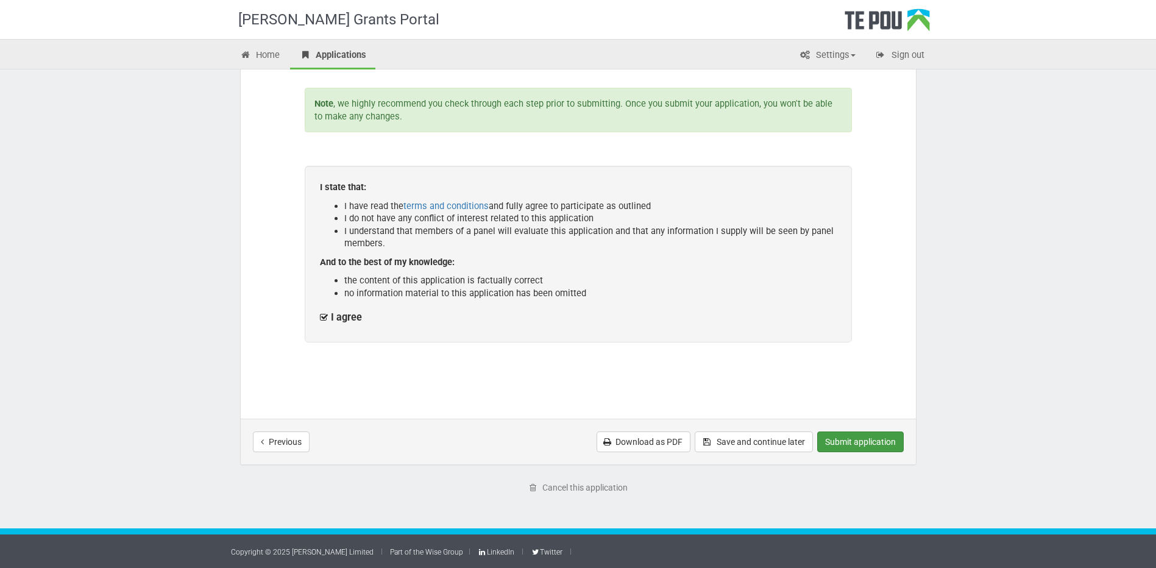
click at [855, 447] on button "Submit application" at bounding box center [860, 441] width 87 height 21
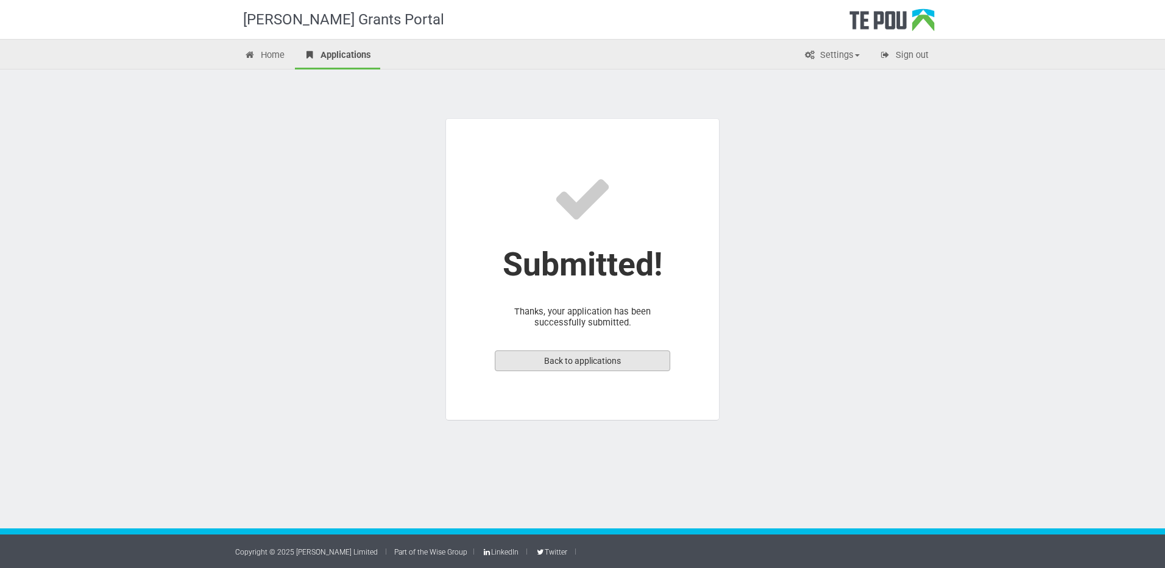
click at [604, 364] on link "Back to applications" at bounding box center [582, 360] width 175 height 21
